Goal: Navigation & Orientation: Find specific page/section

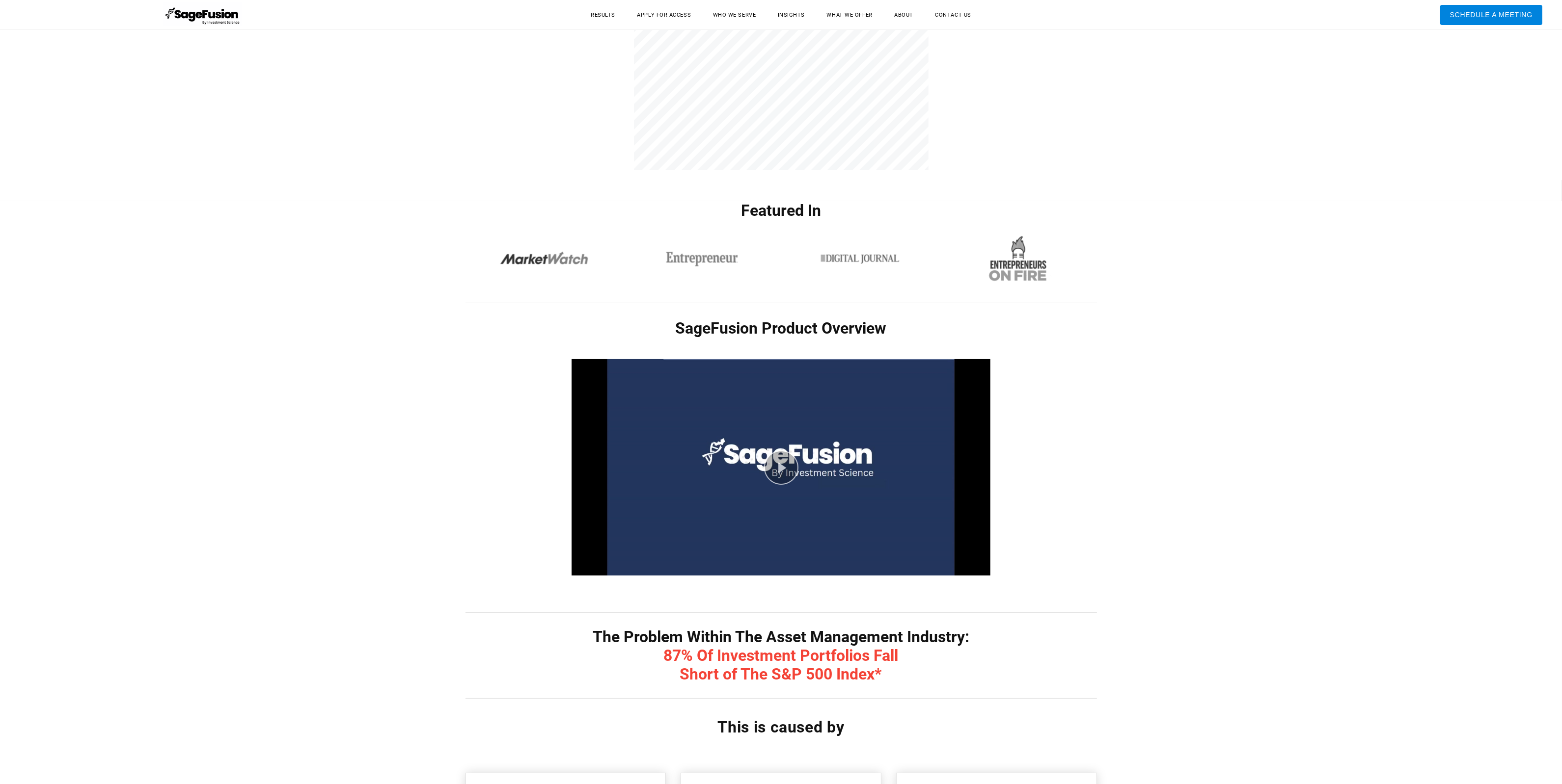
scroll to position [212, 0]
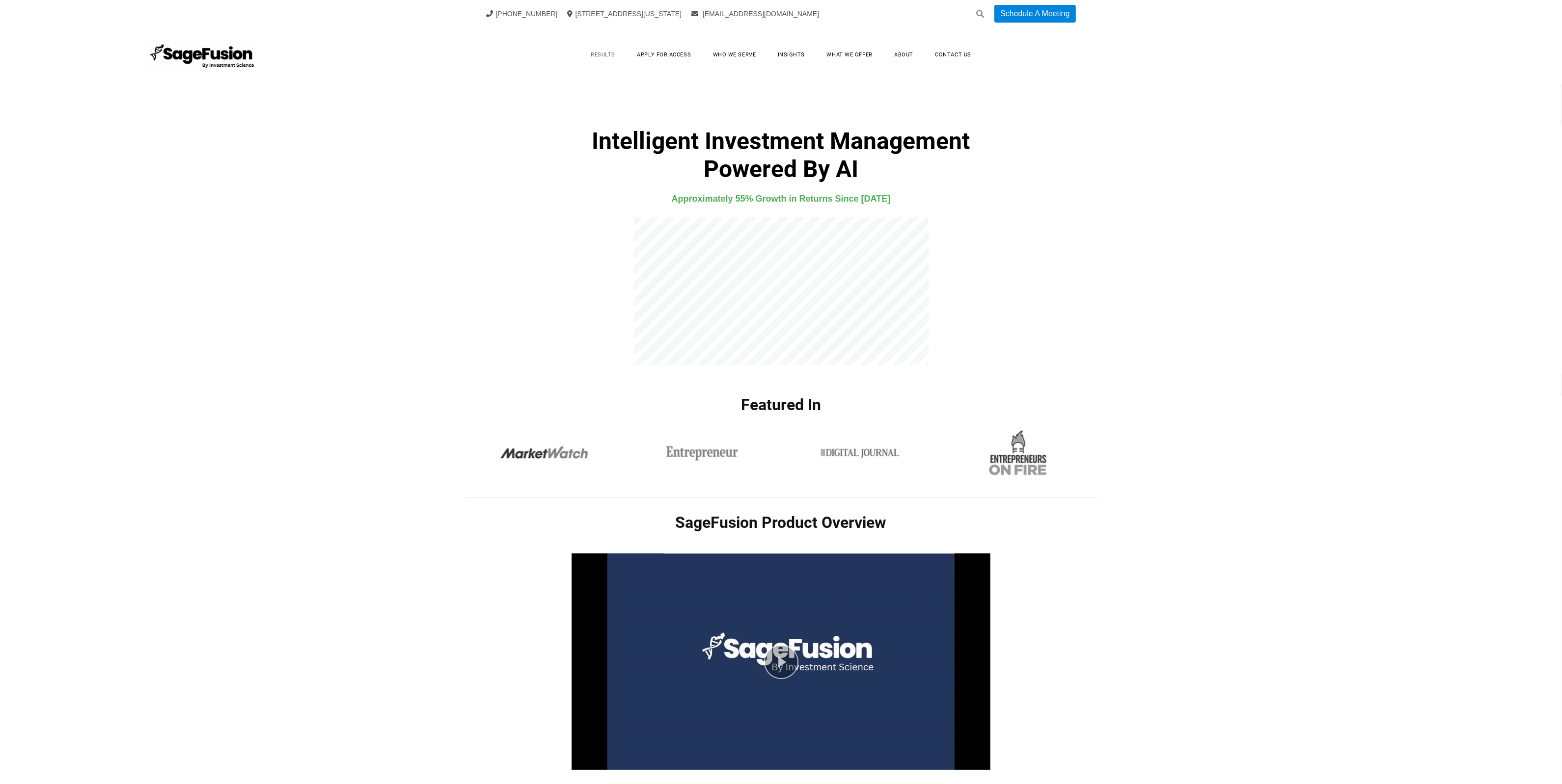
click at [614, 57] on link "Results" at bounding box center [603, 54] width 44 height 15
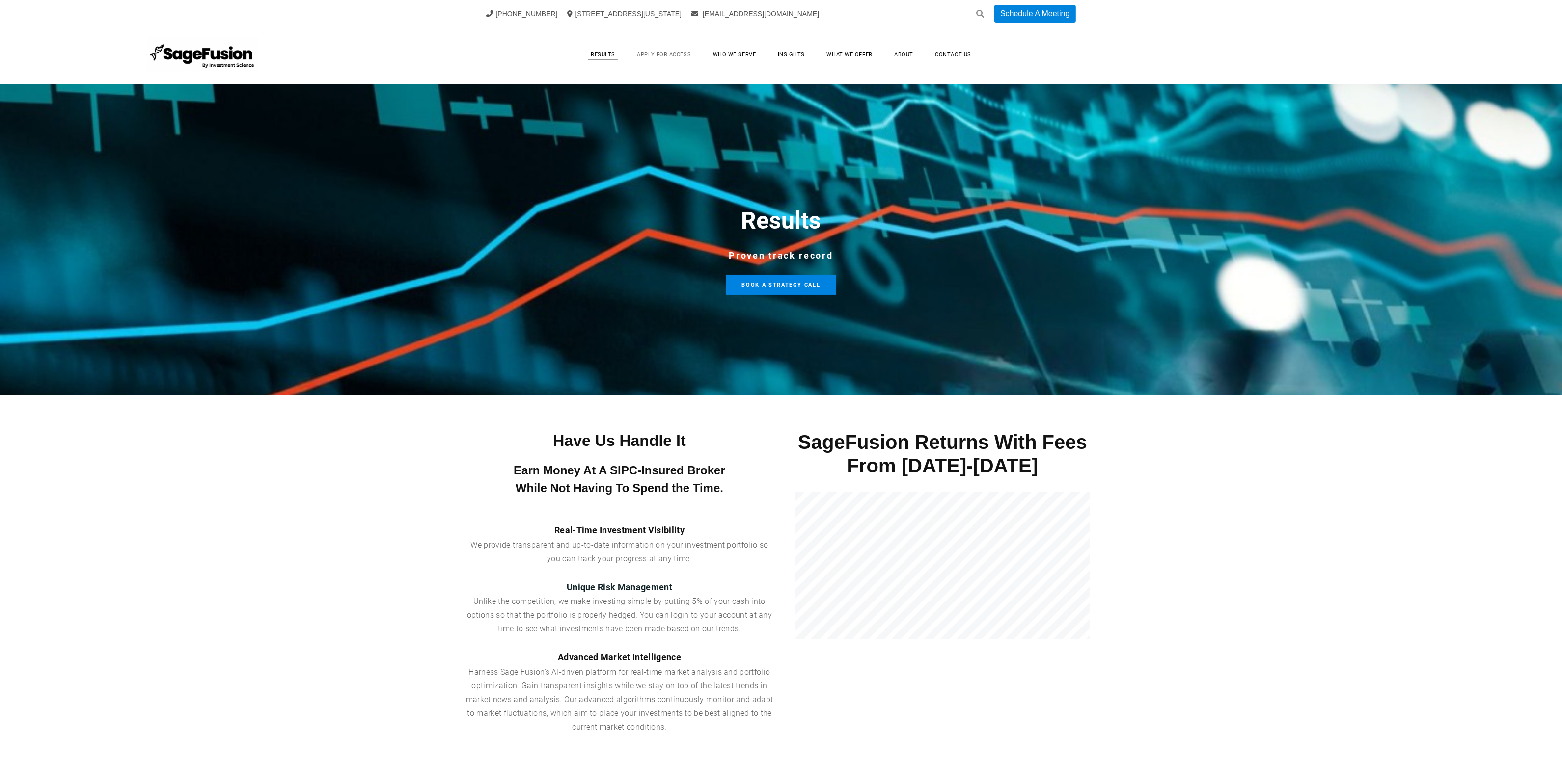
click at [668, 54] on link "Apply for Access" at bounding box center [664, 54] width 74 height 15
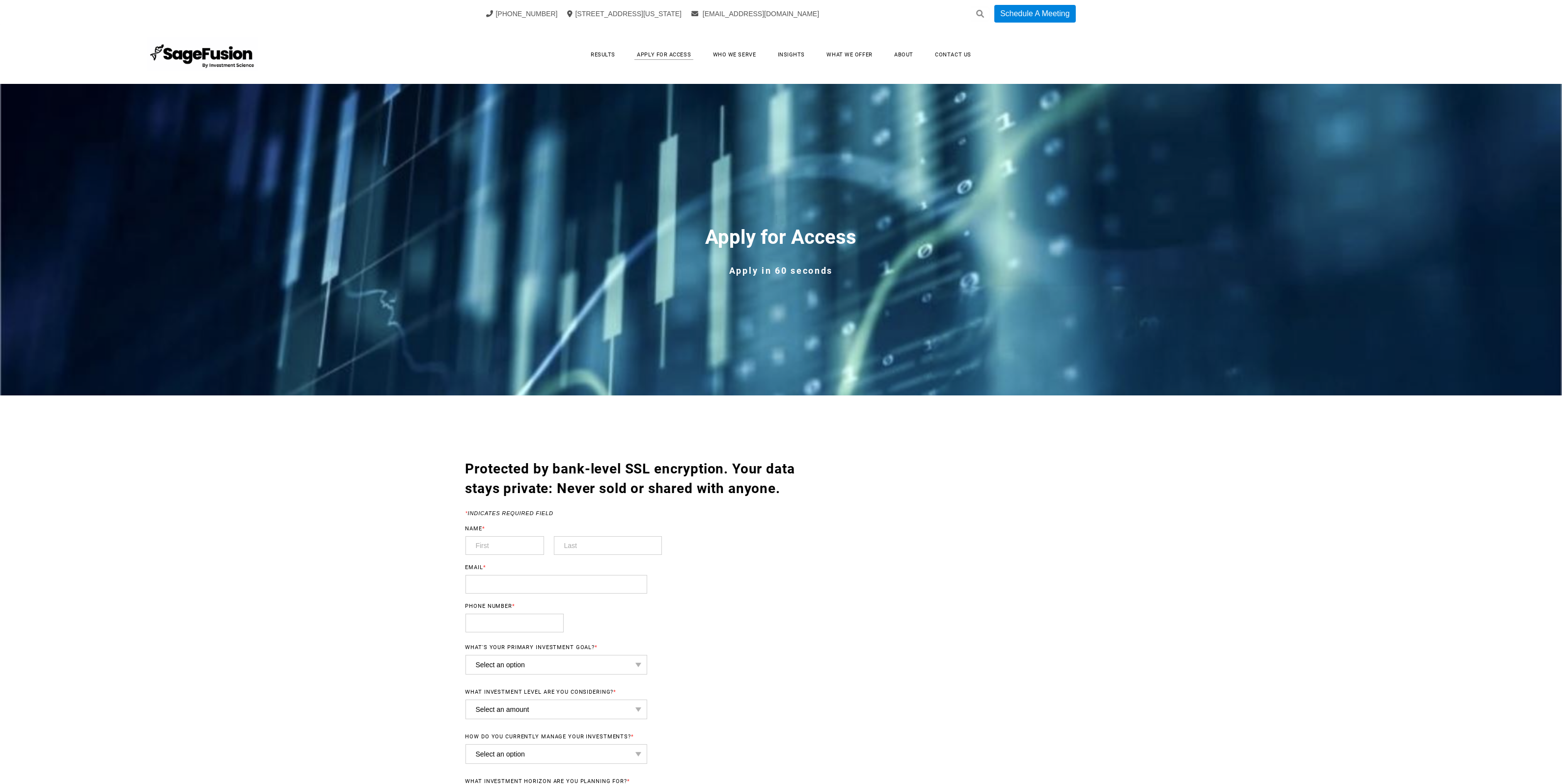
click at [749, 59] on link "Who We Serve" at bounding box center [734, 54] width 63 height 15
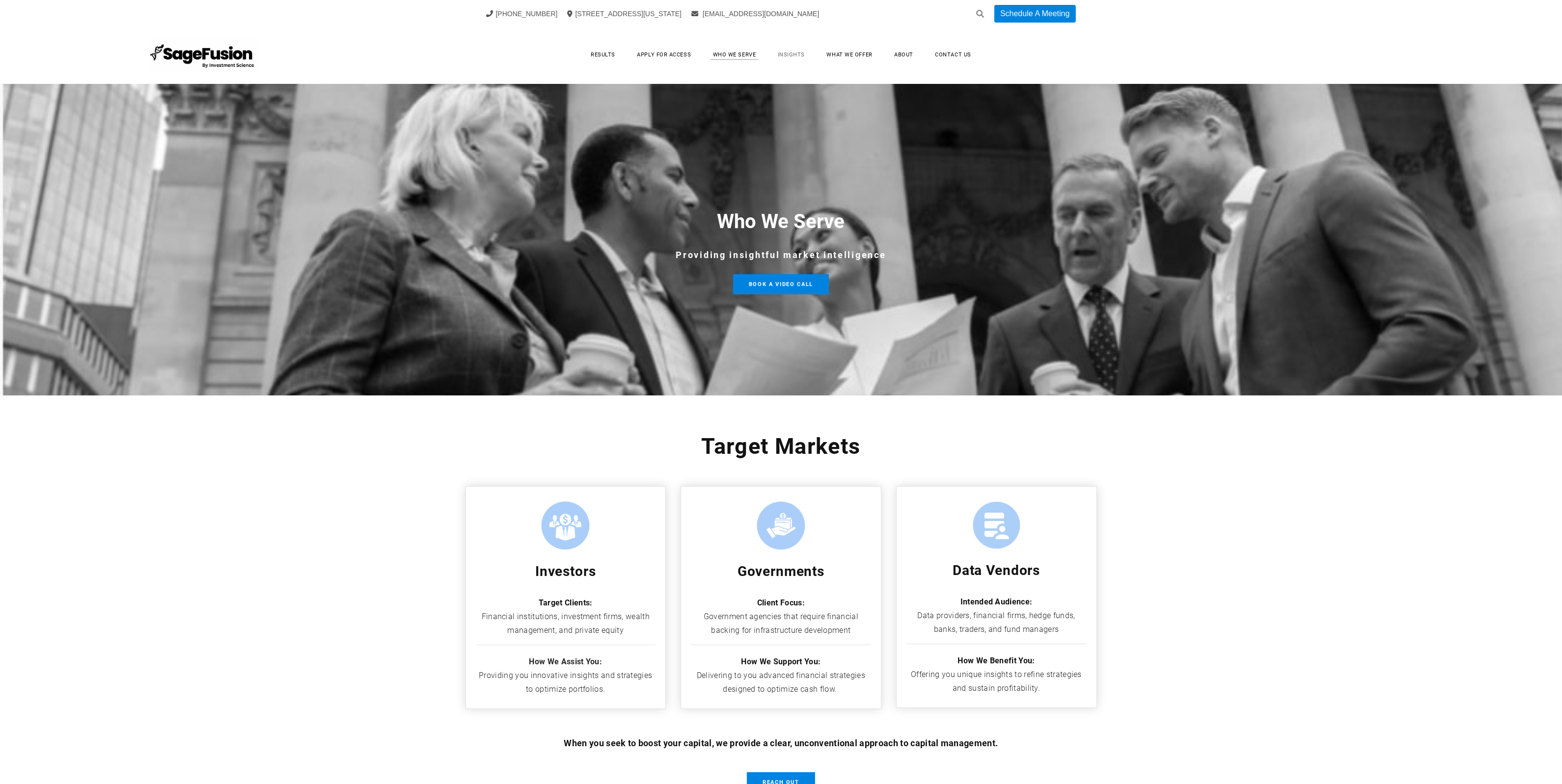
click at [799, 55] on link "Insights" at bounding box center [791, 54] width 46 height 15
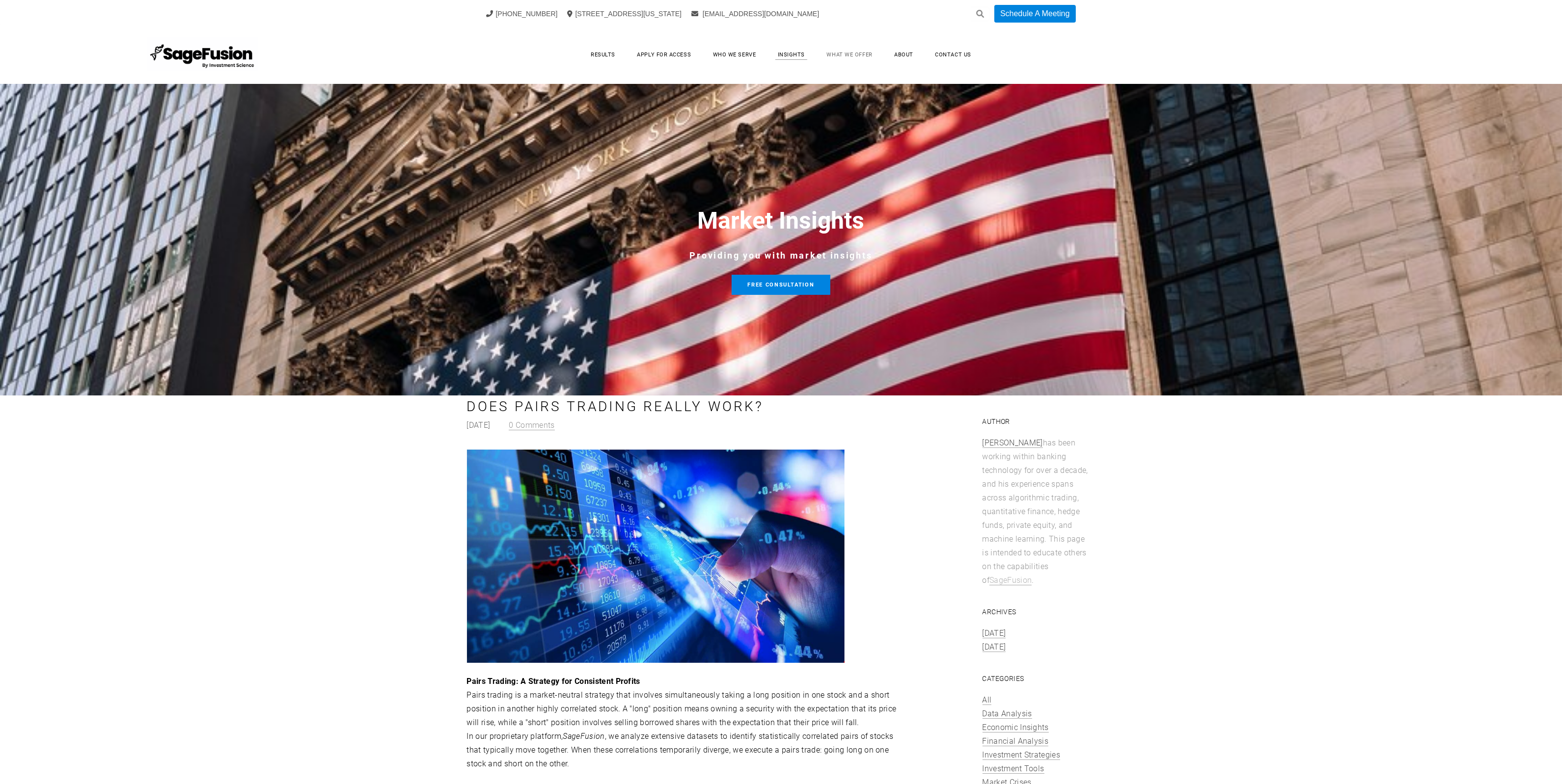
click at [858, 53] on link "What We Offer" at bounding box center [850, 54] width 65 height 15
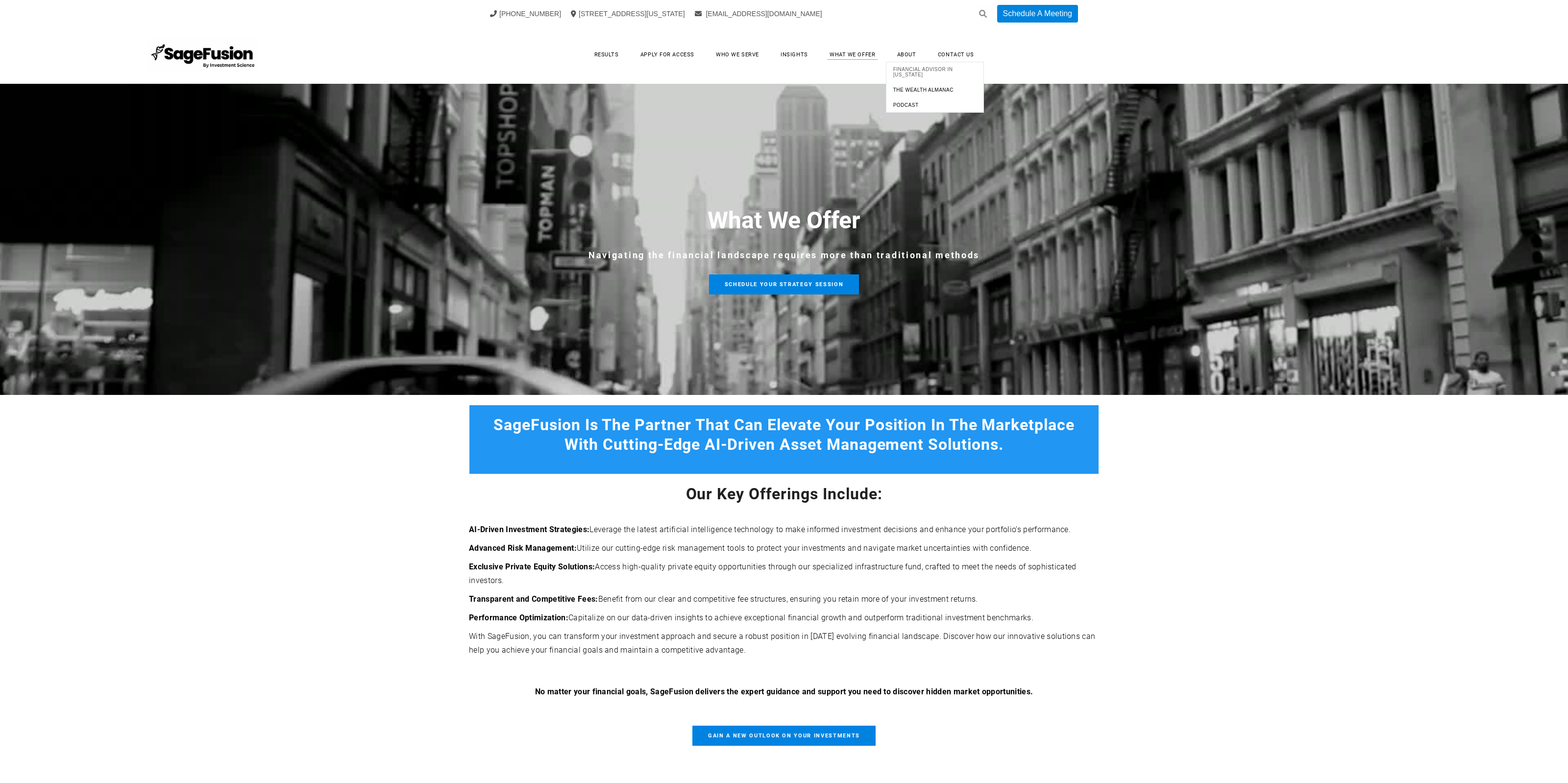
click at [914, 69] on span "Financial Advisor in [US_STATE]" at bounding box center [934, 72] width 93 height 16
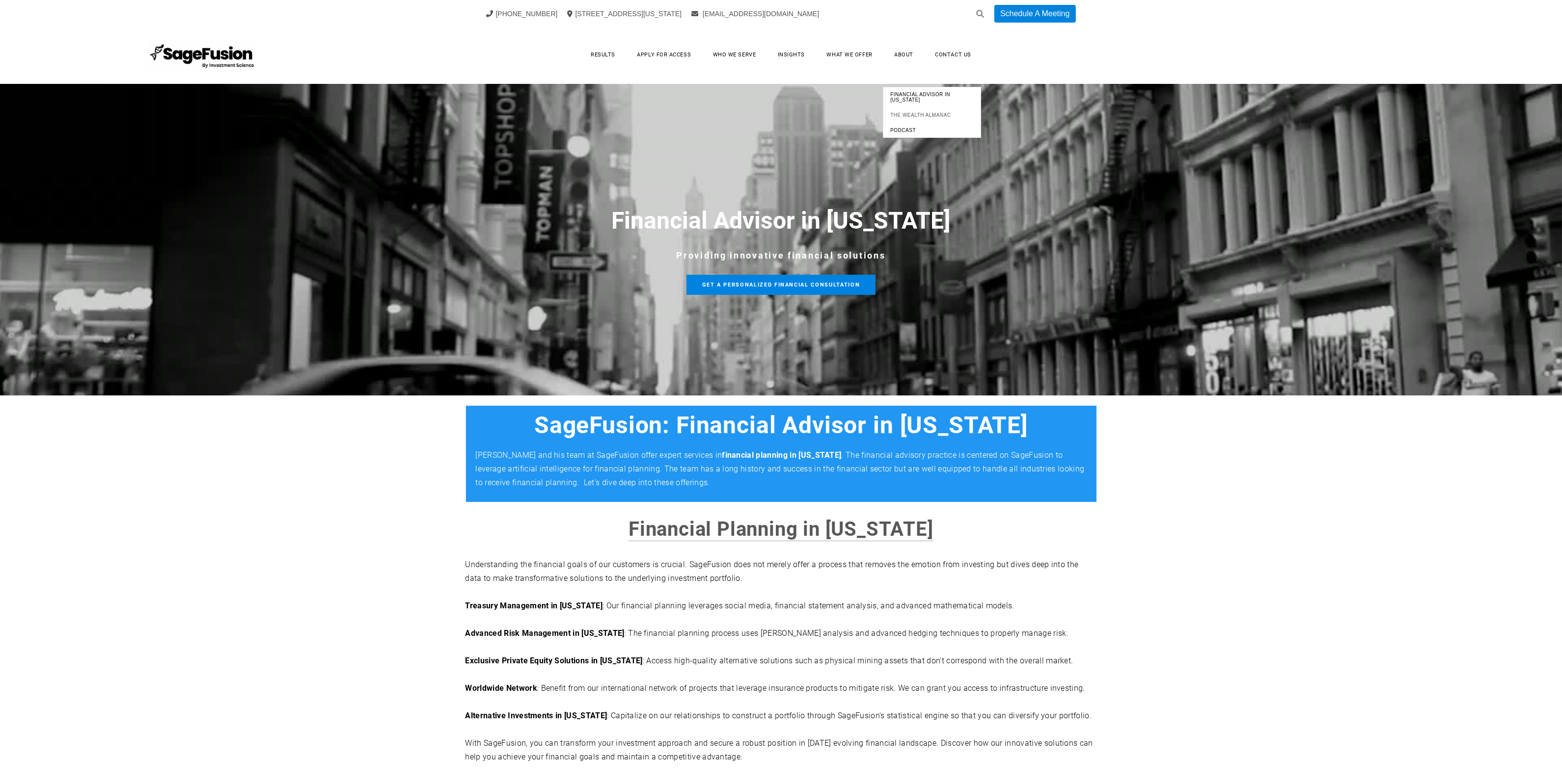
click at [917, 118] on span "The Wealth Almanac" at bounding box center [931, 115] width 93 height 10
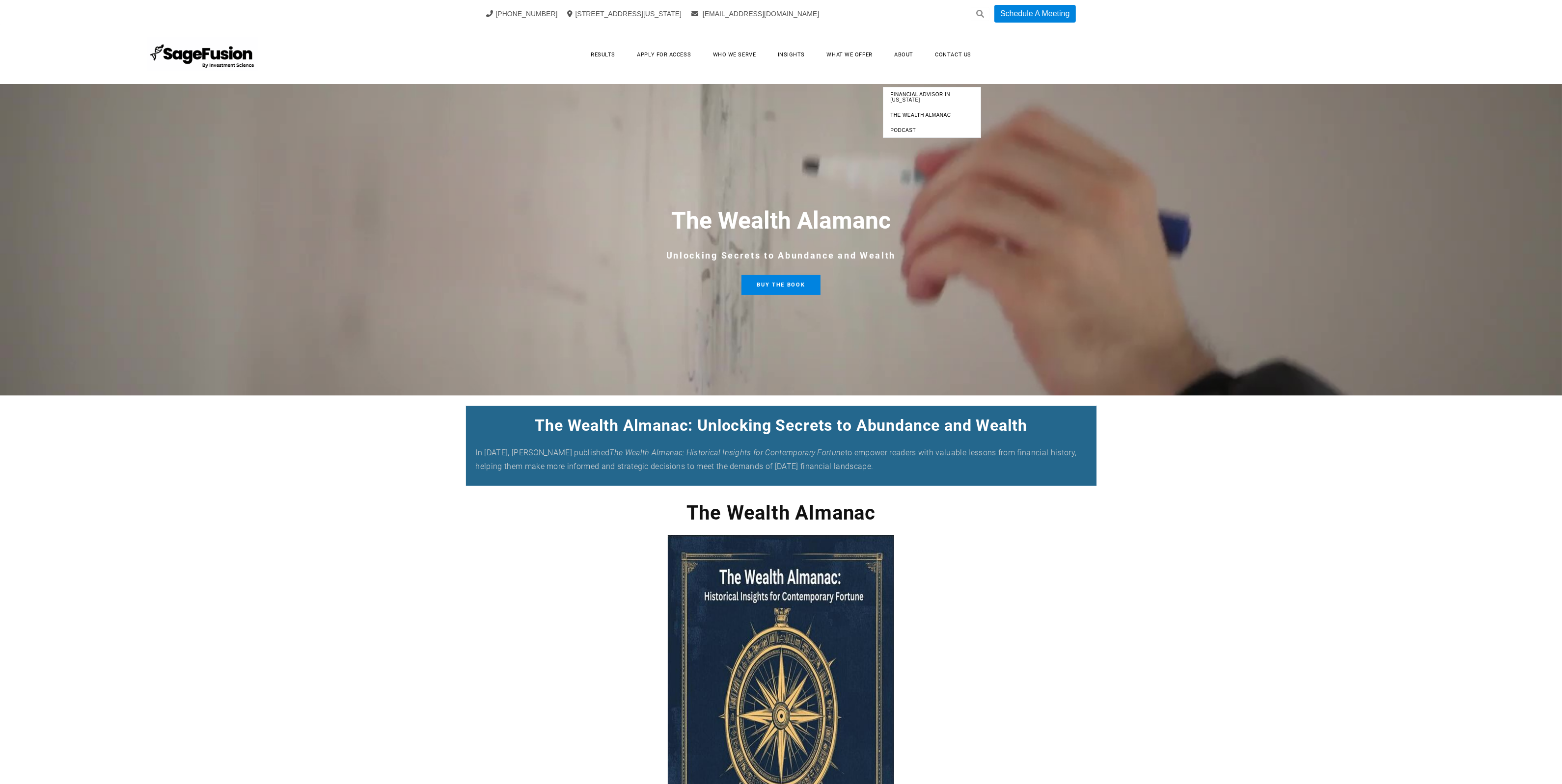
click at [954, 45] on ul "Results Apply for Access Who We Serve Insights What We Offer About Contact Us" at bounding box center [781, 54] width 762 height 20
click at [956, 52] on link "Contact Us" at bounding box center [953, 54] width 56 height 15
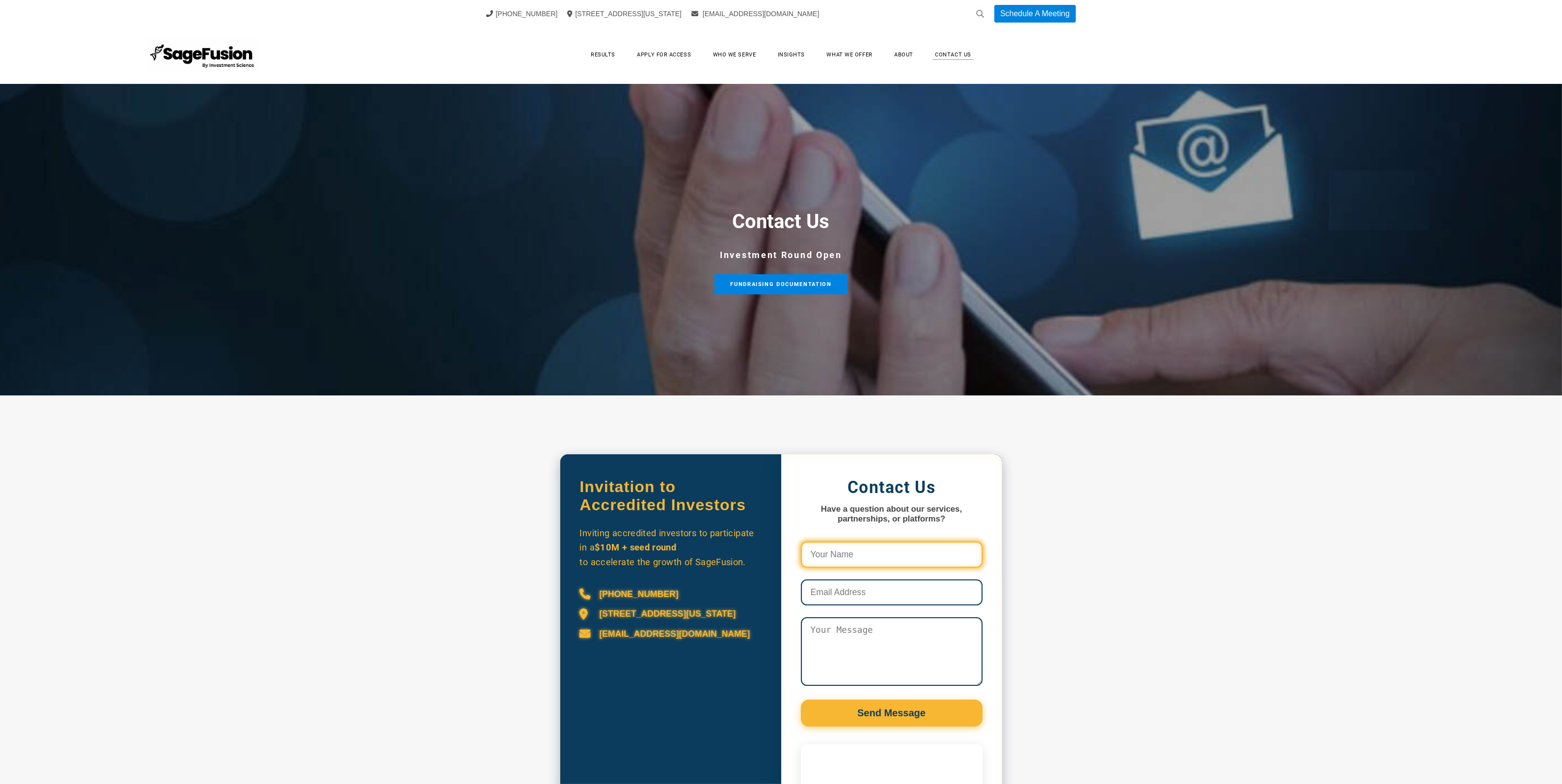
click at [898, 568] on input "Contact Us Form and Calendly" at bounding box center [892, 555] width 182 height 26
click at [898, 560] on input "Contact Us Form and Calendly" at bounding box center [892, 555] width 182 height 26
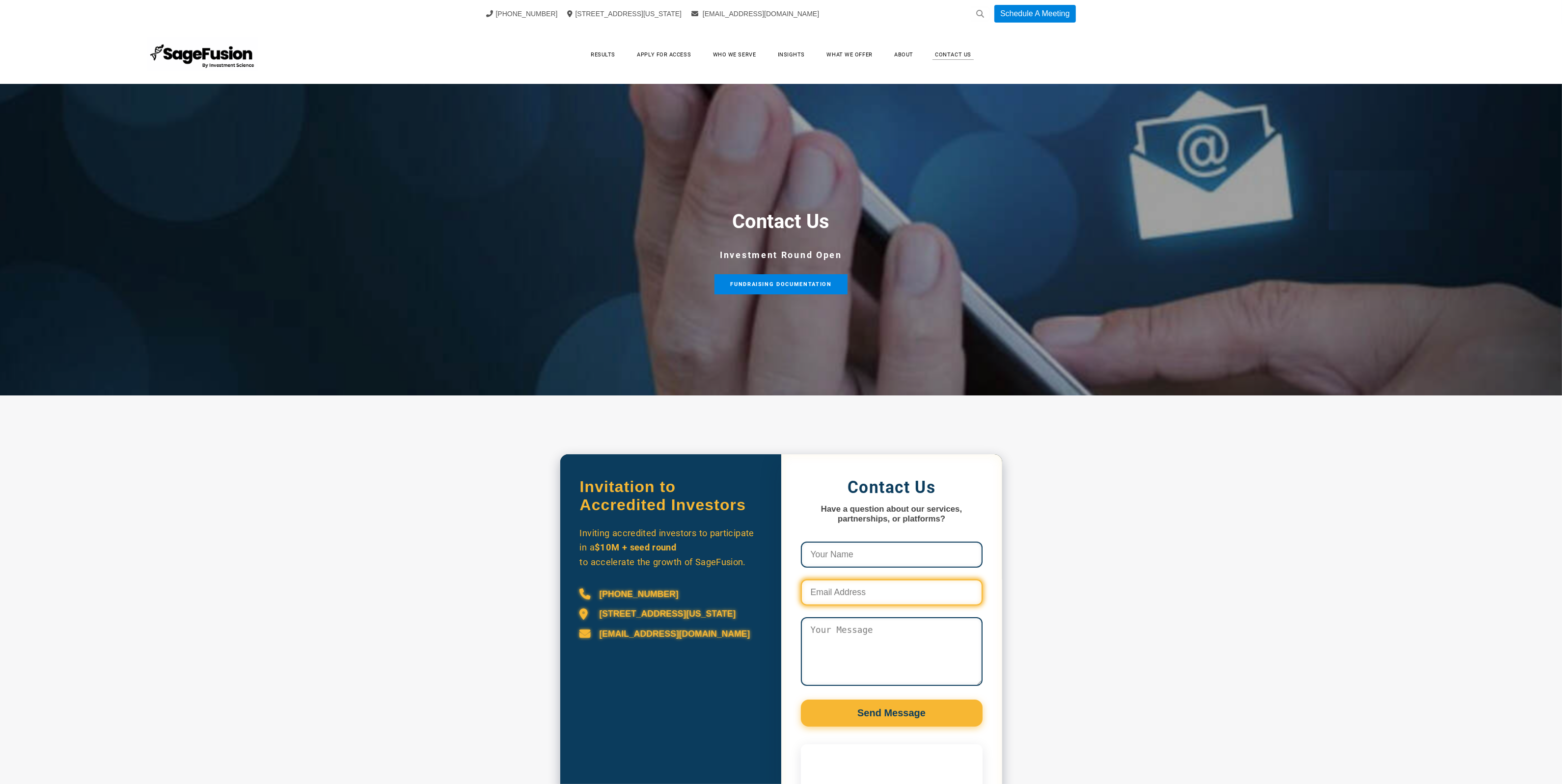
click at [909, 605] on input "Contact Us Form and Calendly" at bounding box center [892, 593] width 182 height 26
click at [916, 646] on textarea "Contact Us Form and Calendly" at bounding box center [892, 652] width 182 height 69
click at [919, 596] on input "Contact Us Form and Calendly" at bounding box center [892, 593] width 182 height 26
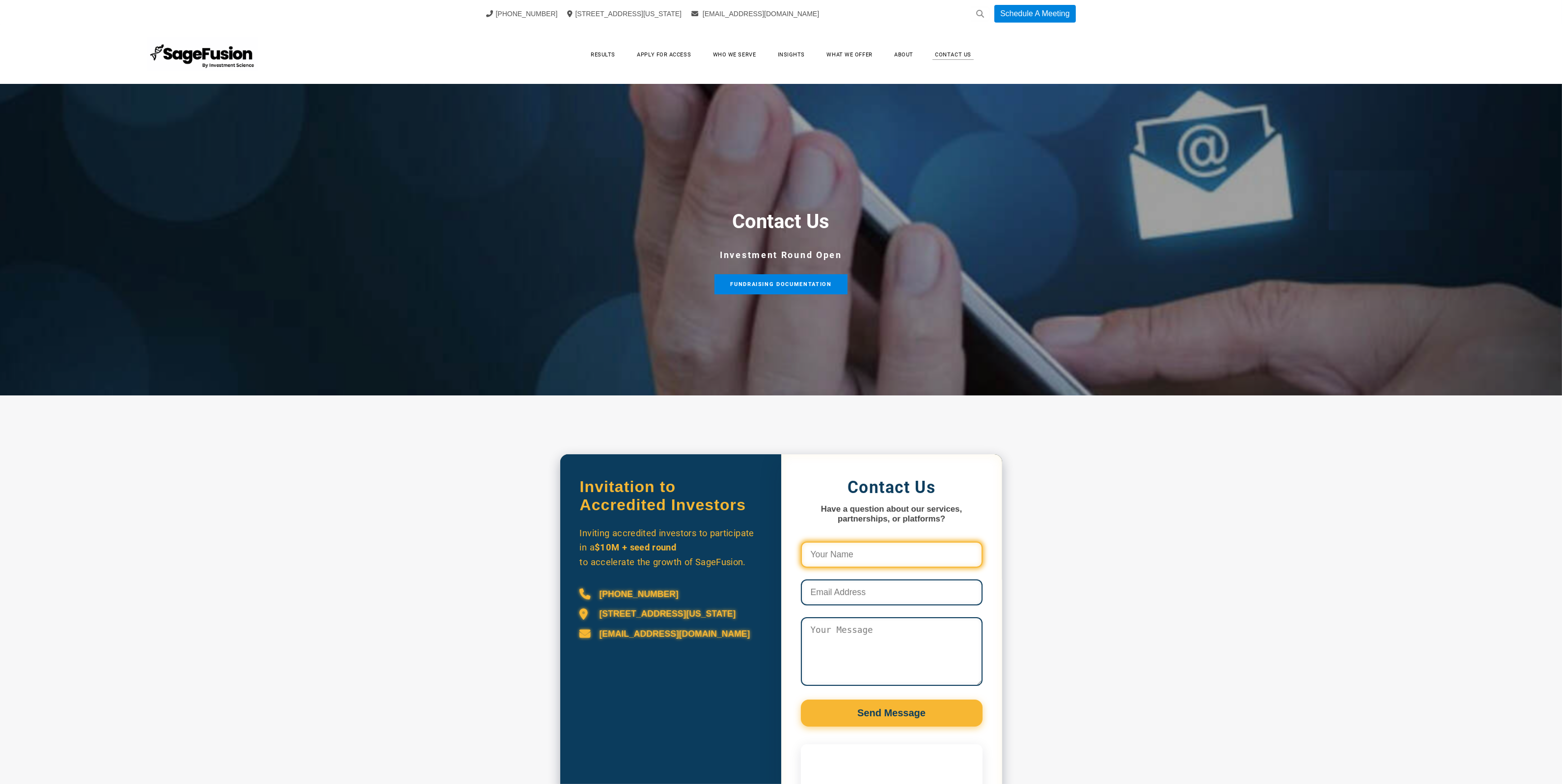
click at [929, 567] on input "Contact Us Form and Calendly" at bounding box center [892, 555] width 182 height 26
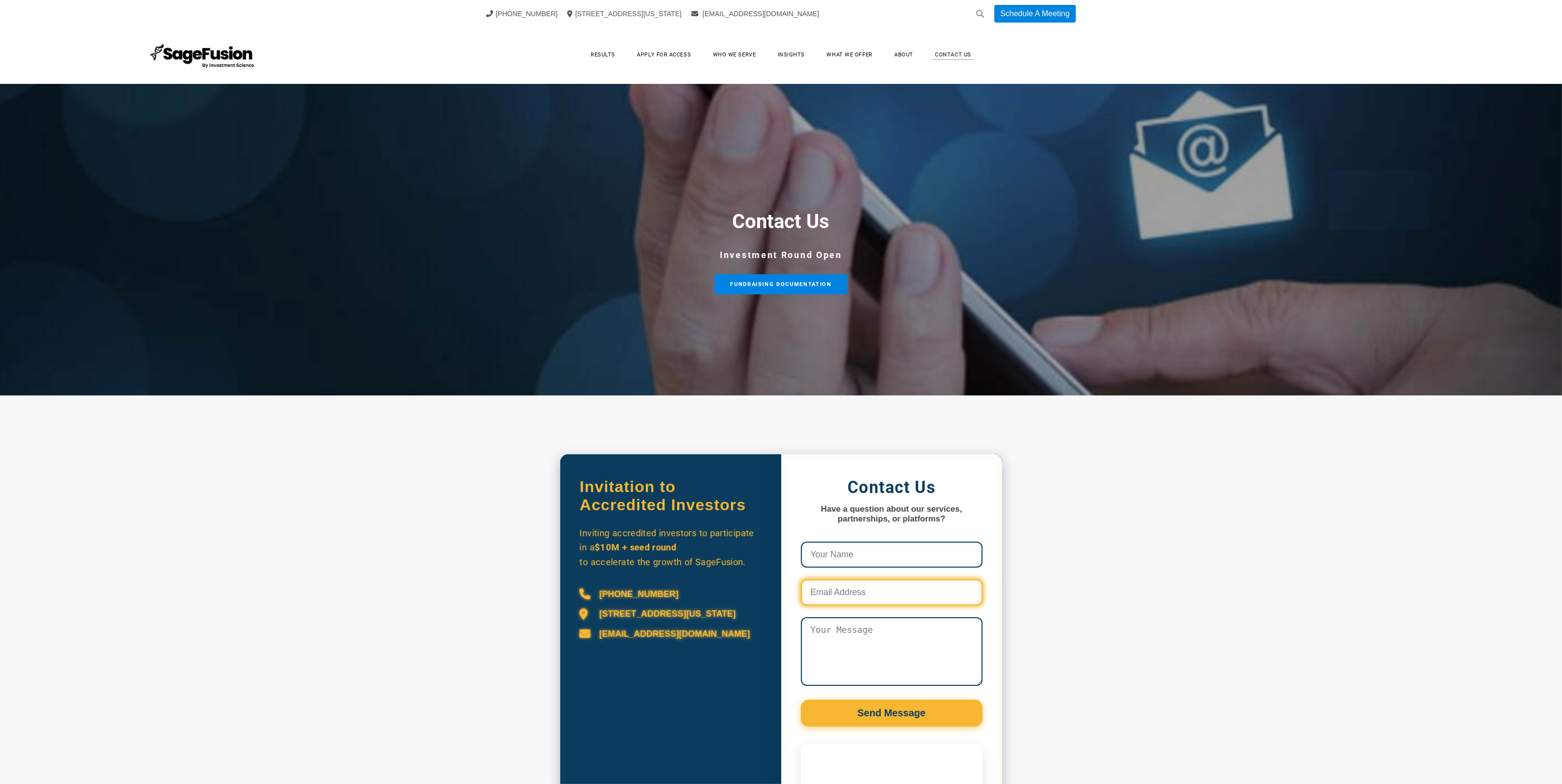
click at [929, 599] on input "Contact Us Form and Calendly" at bounding box center [892, 593] width 182 height 26
click at [927, 634] on textarea "Contact Us Form and Calendly" at bounding box center [892, 652] width 182 height 69
click at [923, 592] on input "Contact Us Form and Calendly" at bounding box center [892, 593] width 182 height 26
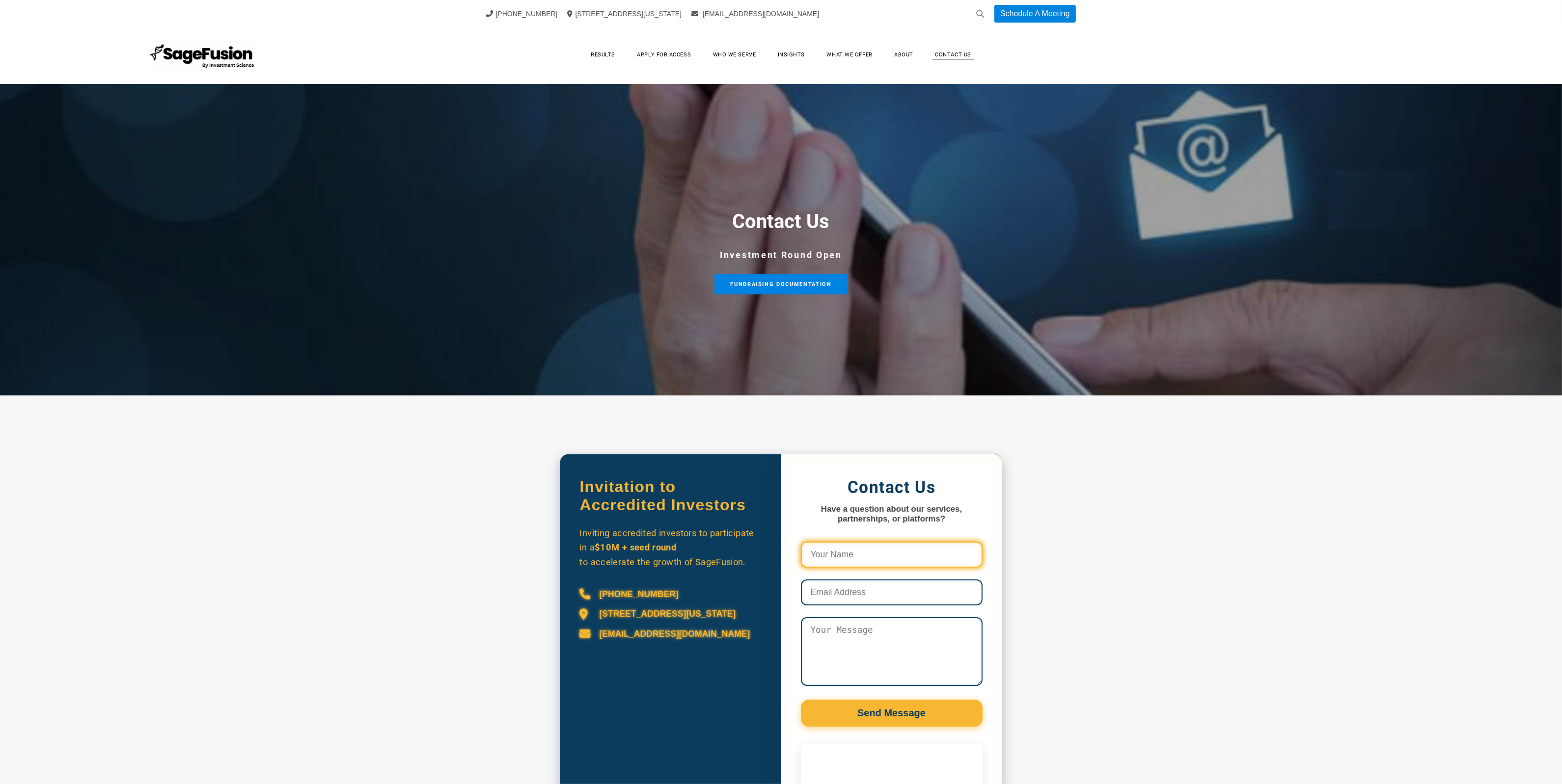
click at [926, 551] on input "Contact Us Form and Calendly" at bounding box center [892, 555] width 182 height 26
click at [926, 615] on form "Don’t fill this out if you're human: Send Message" at bounding box center [892, 634] width 182 height 185
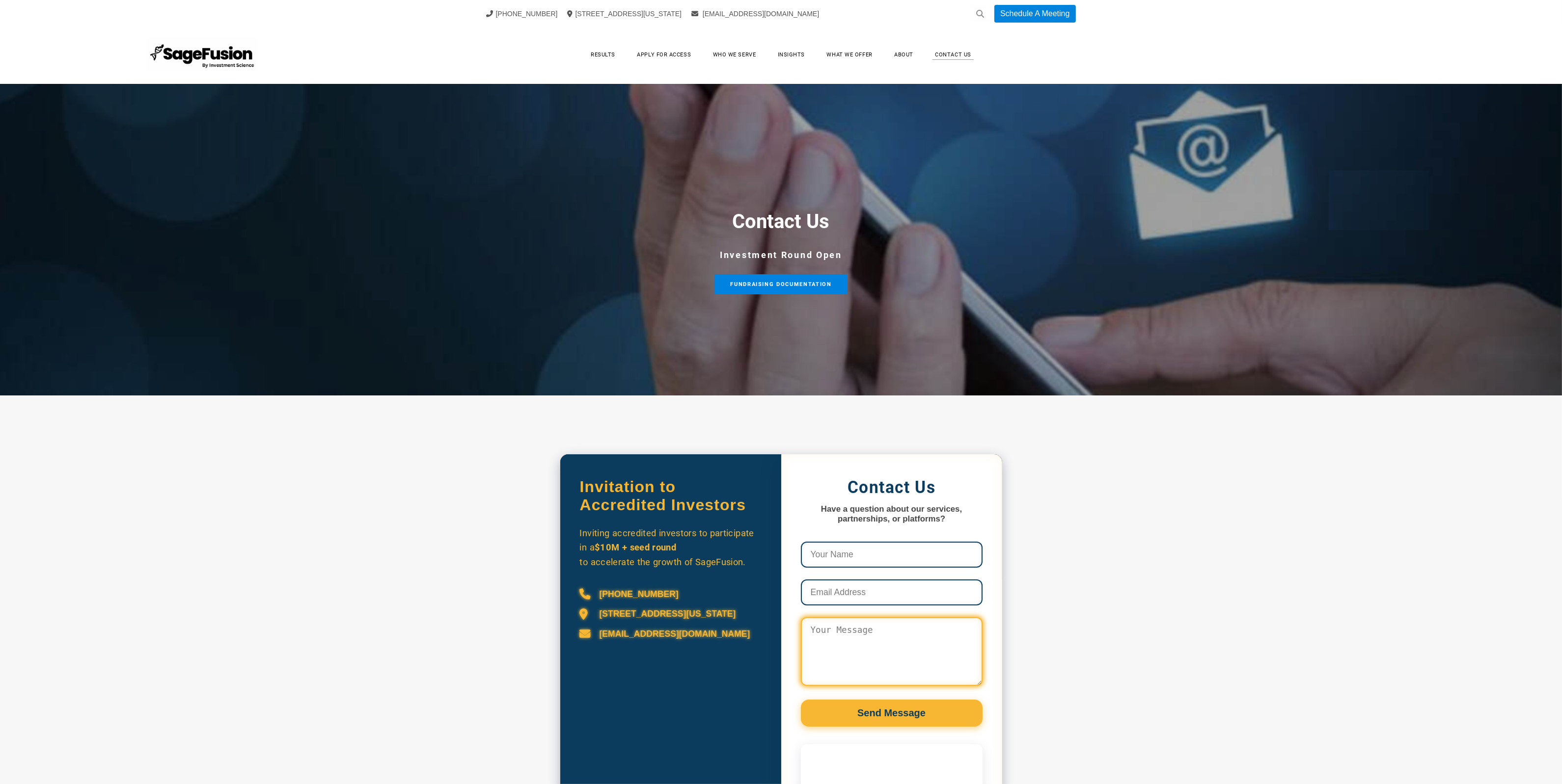
click at [924, 648] on textarea "Contact Us Form and Calendly" at bounding box center [892, 652] width 182 height 69
click at [922, 599] on input "Contact Us Form and Calendly" at bounding box center [892, 593] width 182 height 26
click at [922, 590] on input "Contact Us Form and Calendly" at bounding box center [892, 593] width 182 height 26
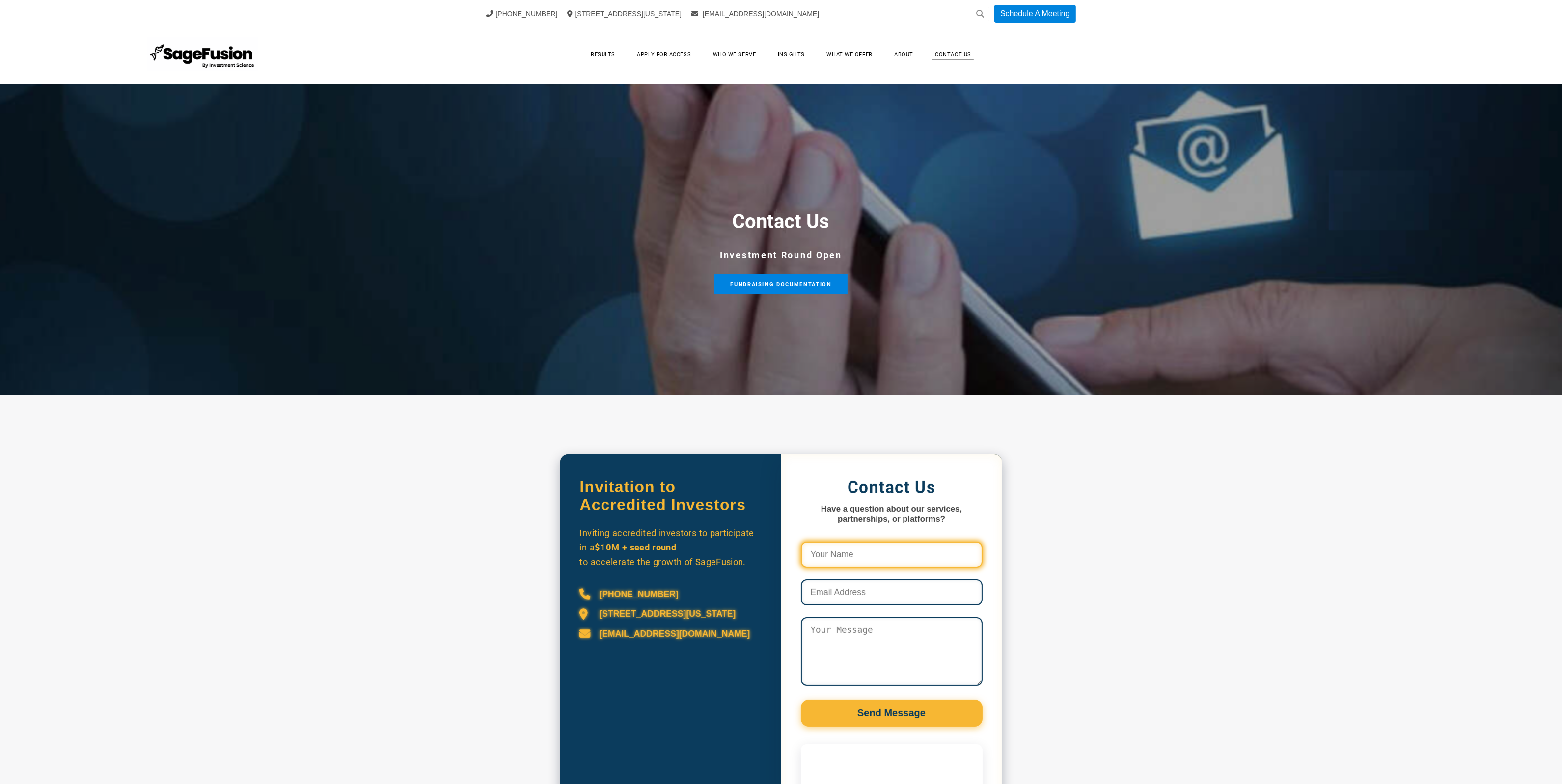
click at [928, 546] on input "Contact Us Form and Calendly" at bounding box center [892, 555] width 182 height 26
click at [232, 55] on img at bounding box center [202, 54] width 110 height 34
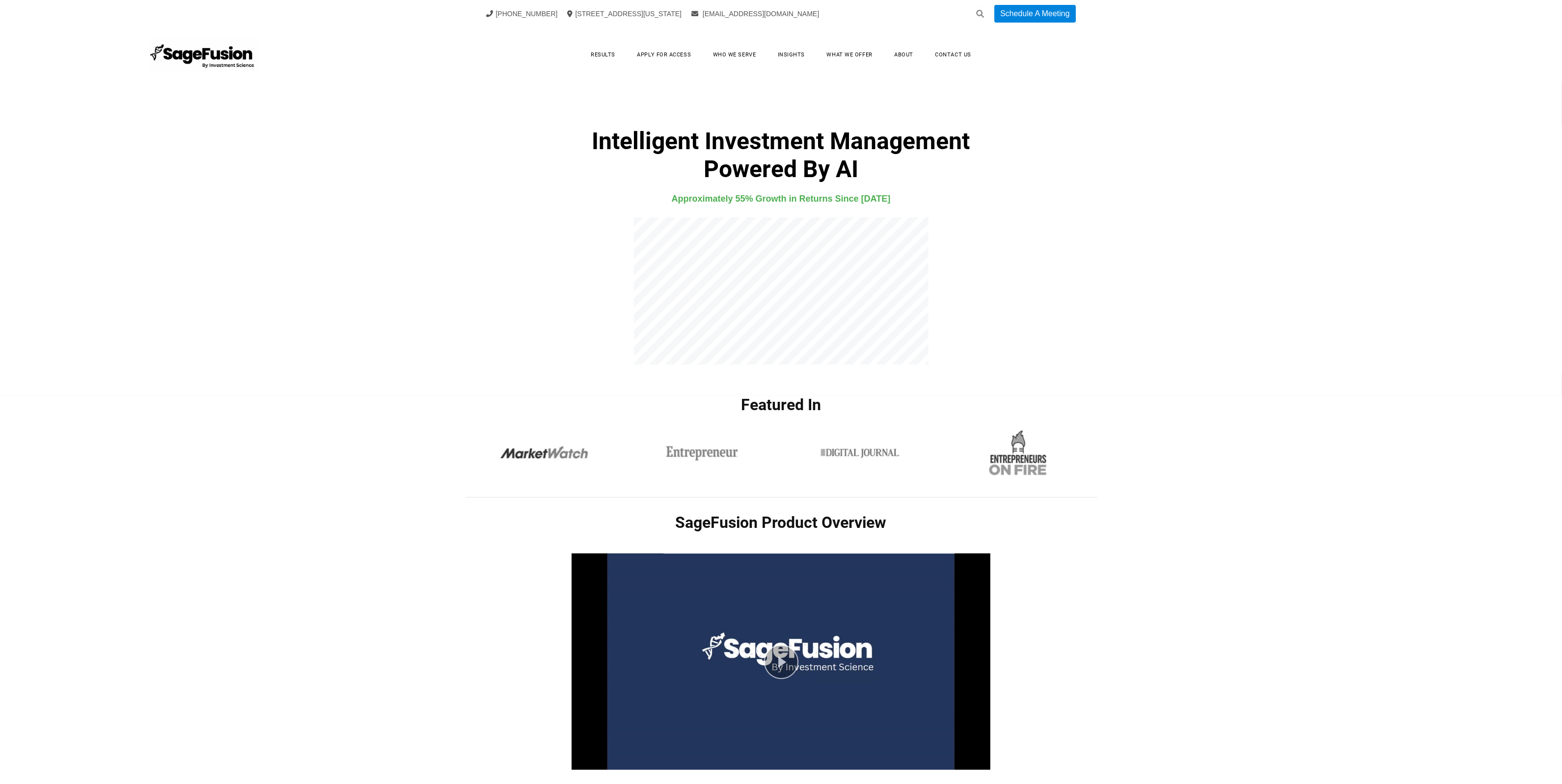
click at [824, 200] on h4 "Approximately 55% Growth in Returns Since [DATE]" at bounding box center [781, 199] width 631 height 15
